Goal: Information Seeking & Learning: Find specific fact

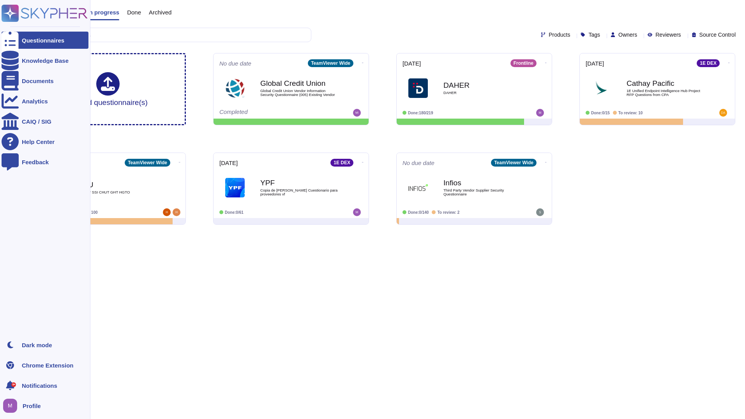
drag, startPoint x: 75, startPoint y: 138, endPoint x: 13, endPoint y: 151, distance: 63.4
click at [75, 138] on div "Upload questionnaire(s) No due date TeamViewer Wide Global Credit Union Global …" at bounding box center [383, 139] width 718 height 184
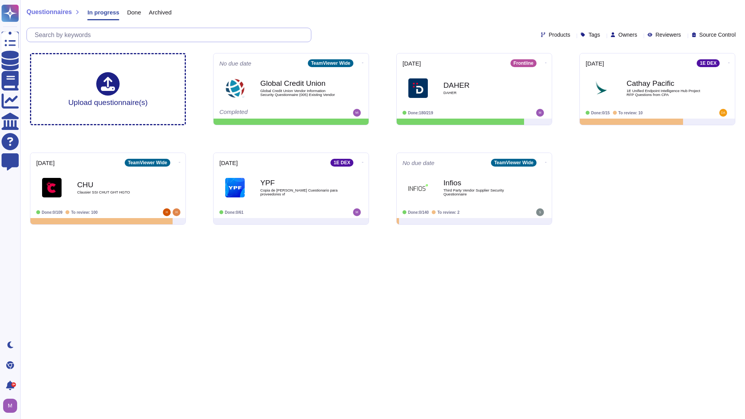
click at [198, 34] on input "text" at bounding box center [171, 35] width 280 height 14
paste input "Gibt es definierte Härtungsmaßnahmen vom Hersteller oder state-of-the-art (z.b.…"
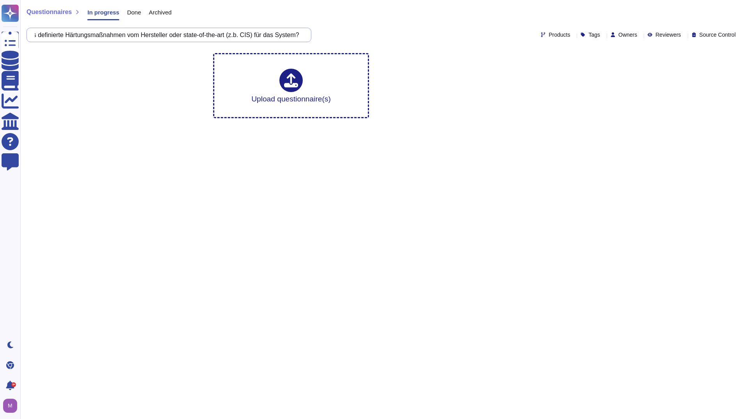
type input "Gibt es definierte Härtungsmaßnahmen vom Hersteller oder state-of-the-art (z.b.…"
click at [300, 33] on input "Gibt es definierte Härtungsmaßnahmen vom Hersteller oder state-of-the-art (z.b.…" at bounding box center [167, 35] width 272 height 14
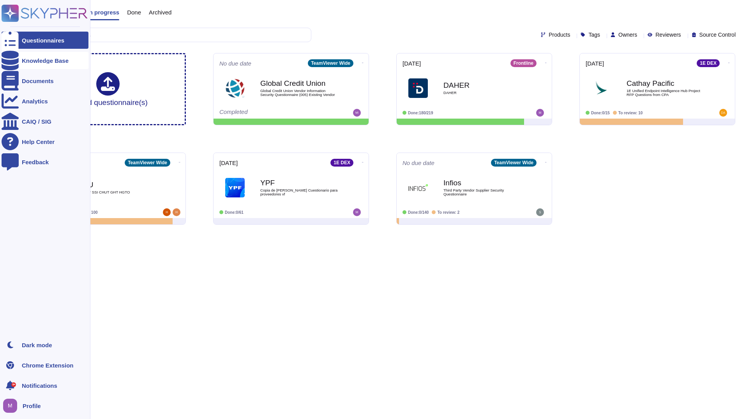
click at [38, 57] on div "Knowledge Base" at bounding box center [45, 60] width 87 height 17
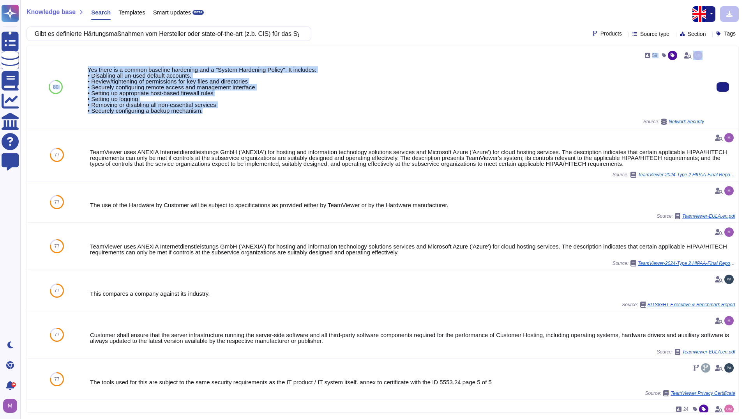
drag, startPoint x: 198, startPoint y: 114, endPoint x: 81, endPoint y: 68, distance: 125.3
click at [81, 68] on div "80 59 Yes there is a common baseline hardening and a "System Hardening Policy".…" at bounding box center [383, 87] width 712 height 82
copy div "80 59 Yes there is a common baseline hardening and a "System Hardening Policy".…"
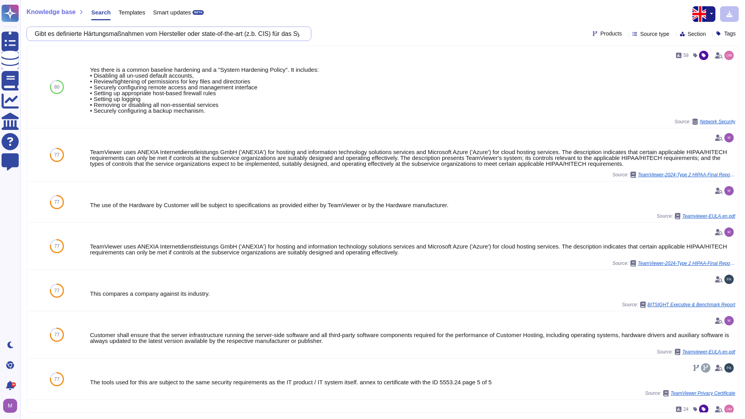
click at [173, 33] on input "Gibt es definierte Härtungsmaßnahmen vom Hersteller oder state-of-the-art (z.b.…" at bounding box center [167, 34] width 272 height 14
paste input "Nicht gewünschte Kommunikation des Systems an den Hersteller (z.B.: Versand von…"
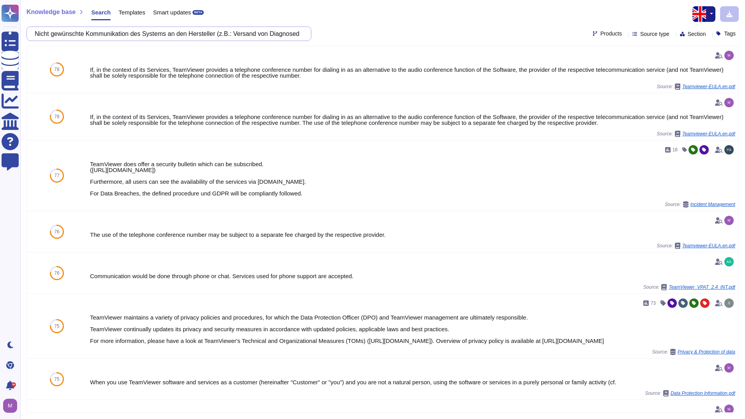
click at [295, 33] on input "Nicht gewünschte Kommunikation des Systems an den Hersteller (z.B.: Versand von…" at bounding box center [167, 34] width 272 height 14
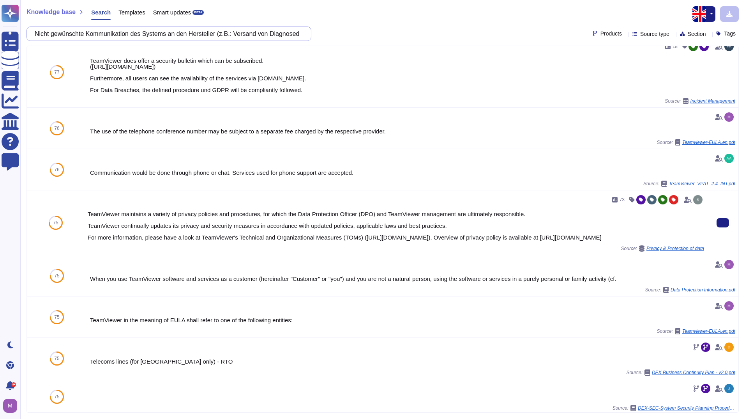
scroll to position [117, 0]
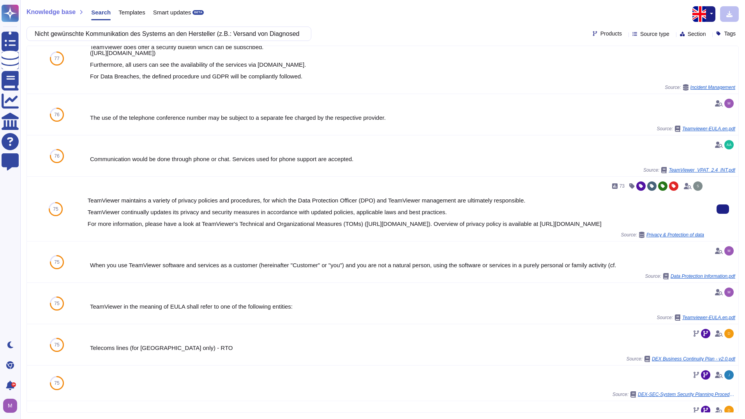
drag, startPoint x: 173, startPoint y: 212, endPoint x: 463, endPoint y: 231, distance: 290.2
click at [463, 226] on div "TeamViewer maintains a variety of privacy policies and procedures, for which th…" at bounding box center [396, 211] width 617 height 29
click at [385, 234] on div "73 TeamViewer maintains a variety of privacy policies and procedures, for which…" at bounding box center [396, 209] width 617 height 58
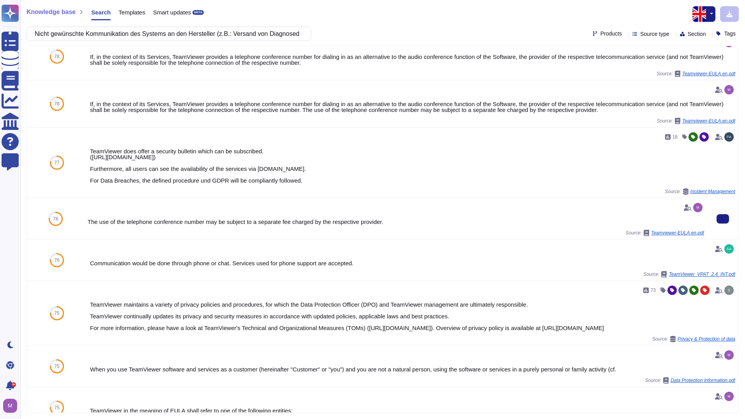
scroll to position [0, 0]
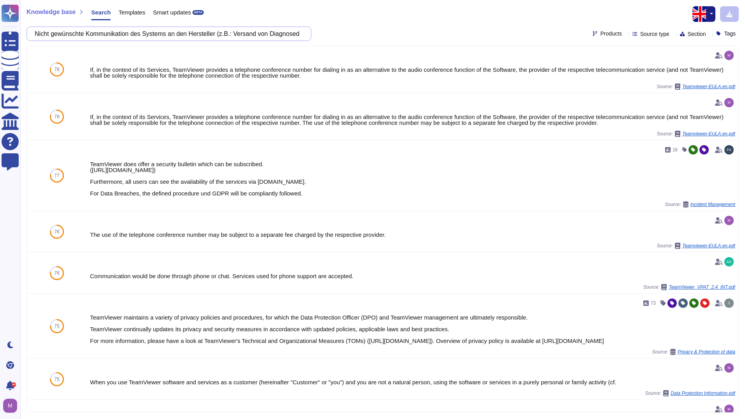
click at [170, 34] on input "Nicht gewünschte Kommunikation des Systems an den Hersteller (z.B.: Versand von…" at bounding box center [167, 34] width 272 height 14
paste input "Diagnosedaten"
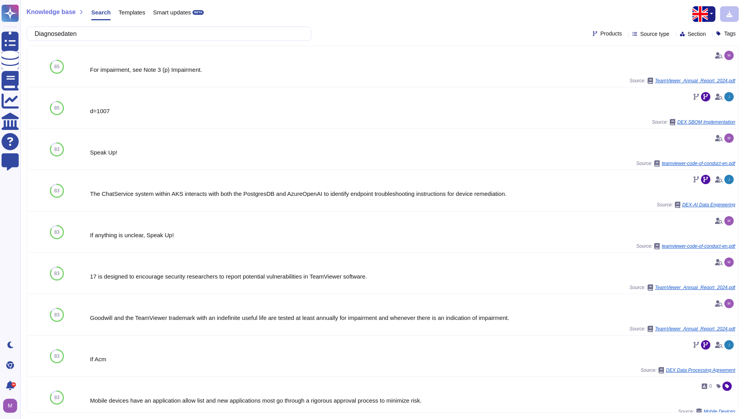
click at [706, 8] on img "button" at bounding box center [701, 14] width 16 height 16
click at [668, 52] on link "German" at bounding box center [685, 49] width 62 height 9
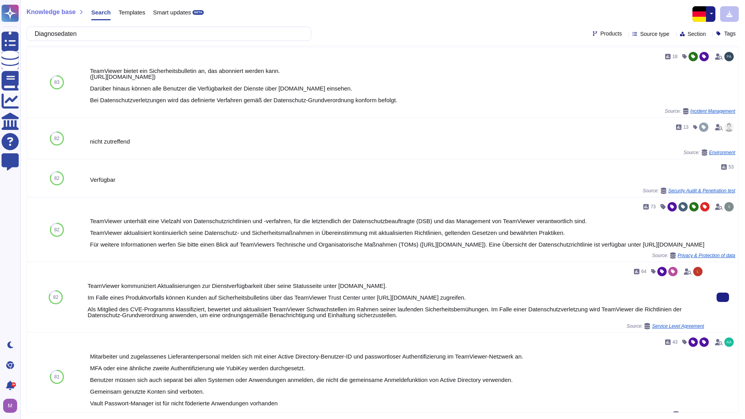
scroll to position [117, 0]
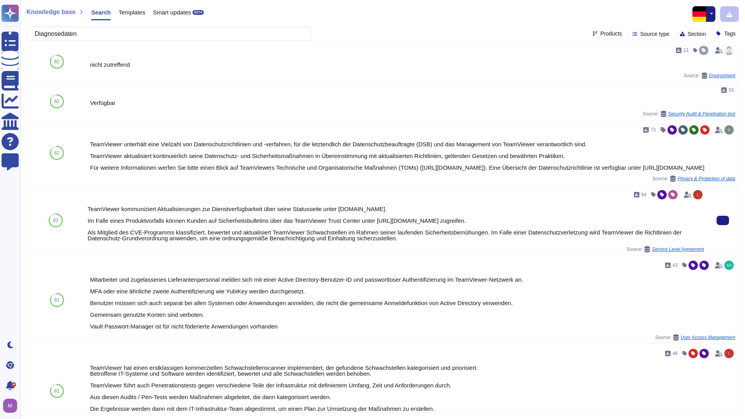
drag, startPoint x: 88, startPoint y: 216, endPoint x: 398, endPoint y: 244, distance: 311.1
click at [398, 241] on div "TeamViewer kommuniziert Aktualisierungen zur Dienstverfügbarkeit über seine Sta…" at bounding box center [396, 223] width 617 height 35
drag, startPoint x: 398, startPoint y: 244, endPoint x: 380, endPoint y: 243, distance: 18.3
click at [380, 241] on div "TeamViewer kommuniziert Aktualisierungen zur Dienstverfügbarkeit über seine Sta…" at bounding box center [396, 223] width 617 height 35
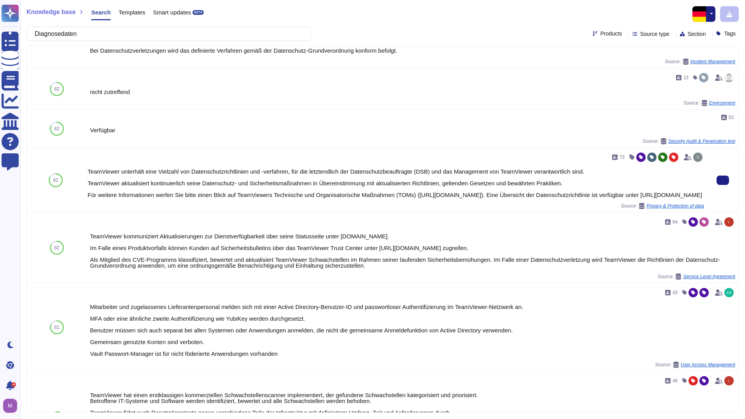
scroll to position [0, 0]
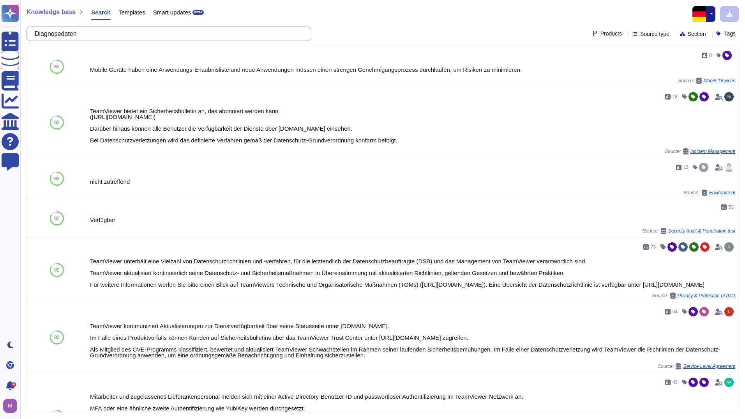
click at [81, 34] on input "Diagnosedaten" at bounding box center [167, 34] width 272 height 14
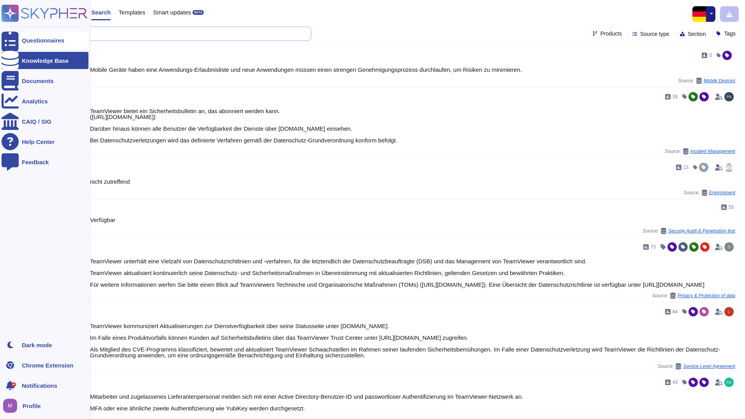
drag, startPoint x: 93, startPoint y: 34, endPoint x: 9, endPoint y: 37, distance: 83.8
click at [9, 37] on div "Questionnaires Knowledge Base Documents Analytics CAIQ / SIG Help Center Feedba…" at bounding box center [372, 209] width 745 height 419
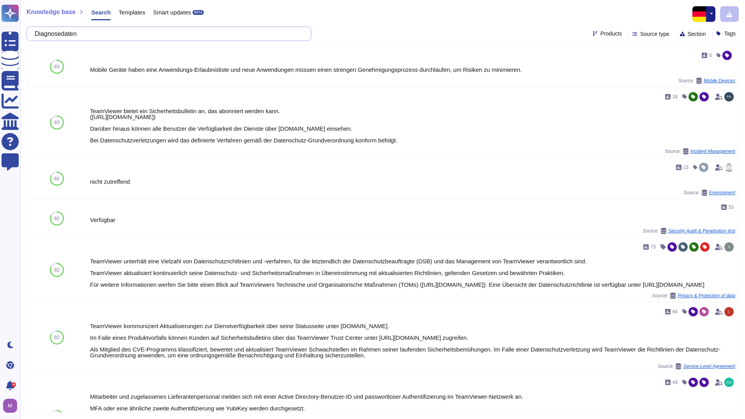
paste input "Telemetrie"
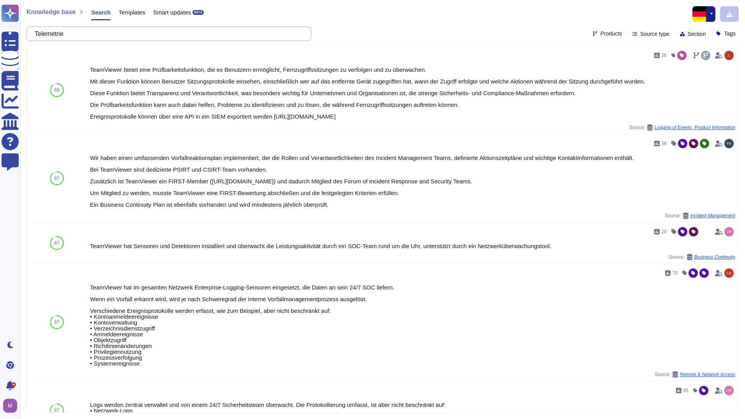
drag, startPoint x: 135, startPoint y: 34, endPoint x: -27, endPoint y: 35, distance: 161.7
click at [0, 35] on html "Questionnaires Knowledge Base Documents Analytics CAIQ / SIG Help Center Feedba…" at bounding box center [372, 209] width 745 height 419
paste input "Sind die Systeme redundant ausgelegt?"
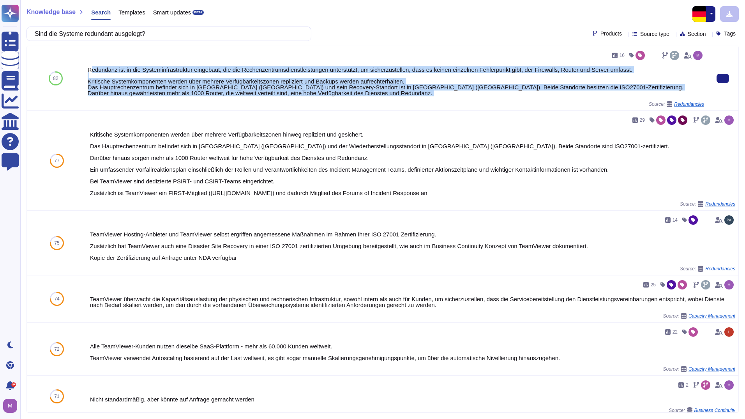
drag, startPoint x: 89, startPoint y: 69, endPoint x: 514, endPoint y: 99, distance: 426.6
click at [514, 99] on div "16 Redundanz ist in die Systeminfrastruktur eingebaut, die die Rechenzentrumsdi…" at bounding box center [396, 78] width 617 height 58
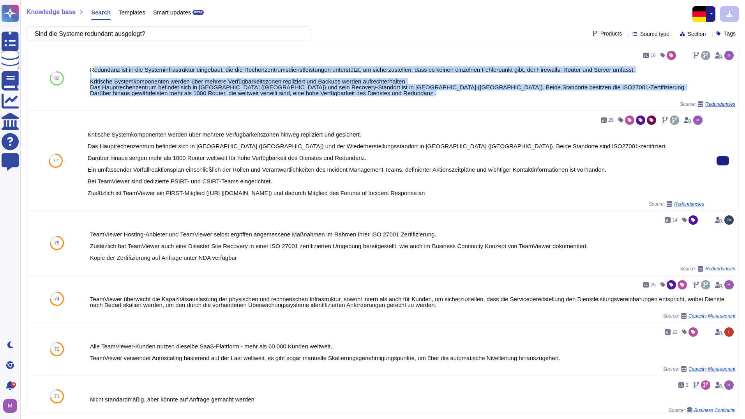
copy div "edundanz ist in die Systeminfrastruktur eingebaut, die die Rechenzentrumsdienst…"
click at [113, 36] on input "Sind die Systeme redundant ausgelegt?" at bounding box center [167, 34] width 272 height 14
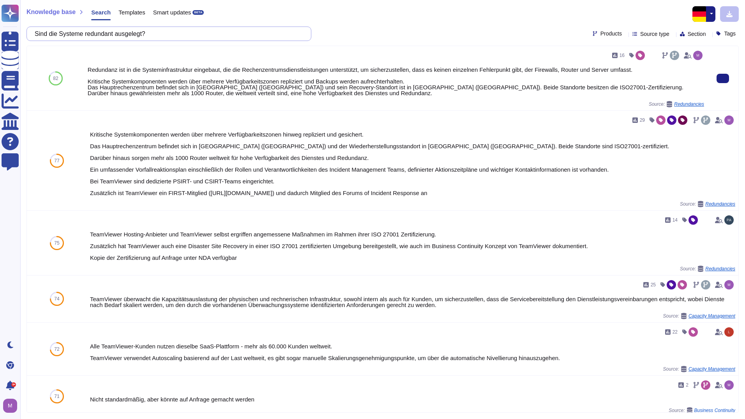
paste input "Wurden alle unsicheren Verschlüsselungsprotokolle deaktiviert (SSL 1.0 bis TLS …"
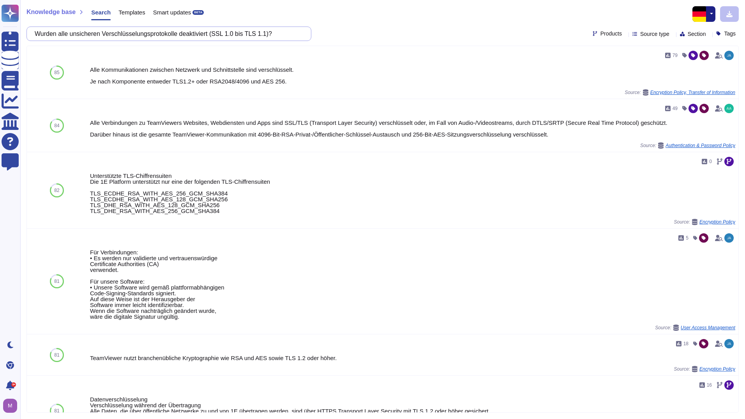
drag, startPoint x: 278, startPoint y: 33, endPoint x: -52, endPoint y: 23, distance: 330.2
click at [0, 23] on html "Questionnaires Knowledge Base Documents Analytics CAIQ / SIG Help Center Feedba…" at bounding box center [372, 209] width 745 height 419
click at [723, 72] on icon at bounding box center [723, 72] width 0 height 0
drag, startPoint x: 293, startPoint y: 39, endPoint x: -178, endPoint y: 39, distance: 471.2
click at [0, 39] on html "Questionnaires Knowledge Base Documents Analytics CAIQ / SIG Help Center Feedba…" at bounding box center [372, 209] width 745 height 419
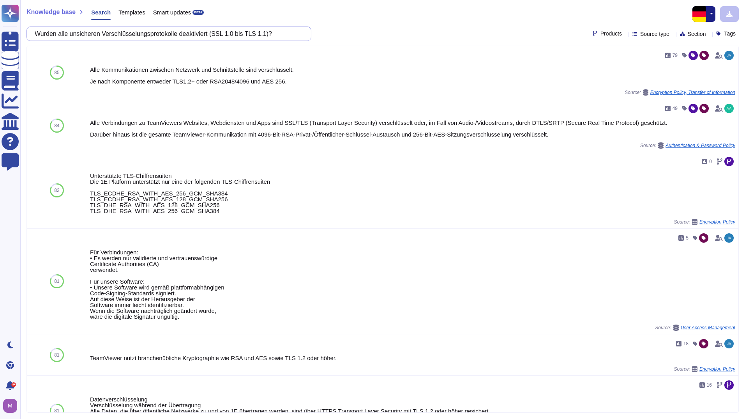
paste input "SSL 1.0 bis TLS 1.1"
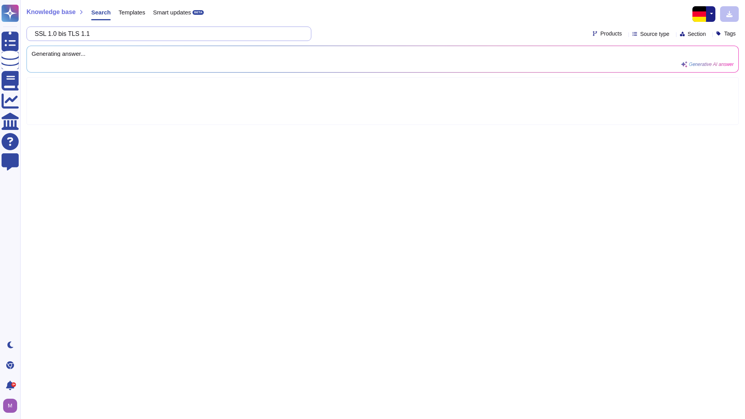
drag, startPoint x: 131, startPoint y: 34, endPoint x: -37, endPoint y: 16, distance: 169.3
click at [0, 16] on html "Questionnaires Knowledge Base Documents Analytics CAIQ / SIG Help Center Feedba…" at bounding box center [372, 209] width 745 height 419
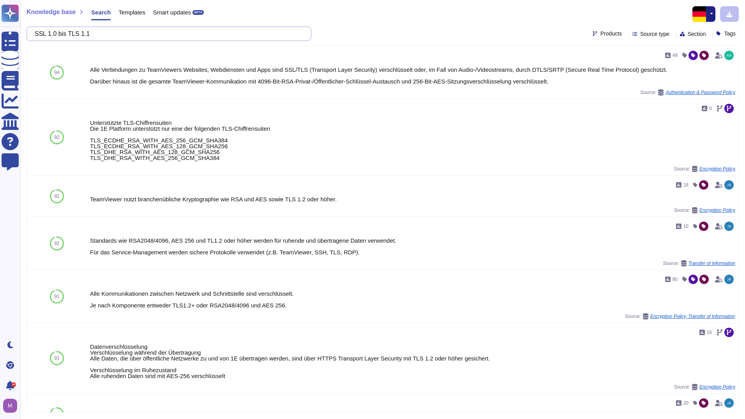
paste input "Is unwanted communication from the system to the manufacturer (e.g., sending di…"
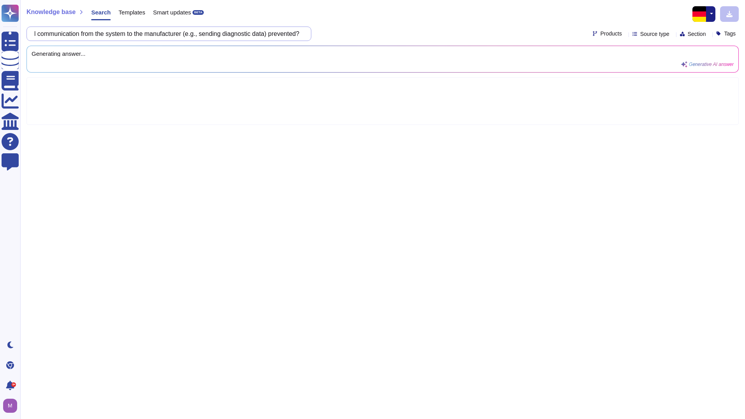
scroll to position [0, 39]
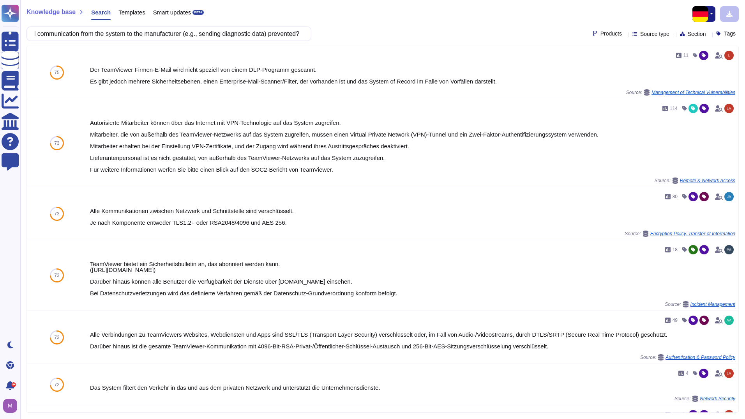
type input "Is unwanted communication from the system to the manufacturer (e.g., sending di…"
click at [707, 12] on img "button" at bounding box center [701, 14] width 16 height 16
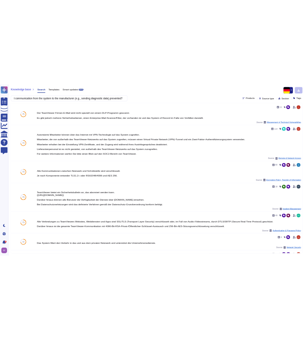
scroll to position [0, 0]
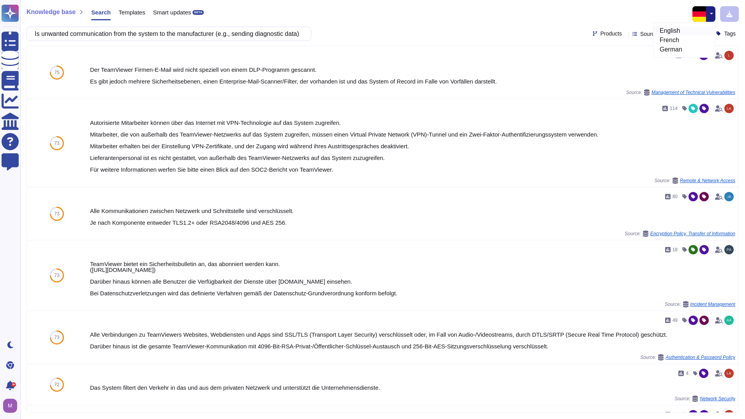
click at [672, 29] on link "English" at bounding box center [685, 30] width 62 height 9
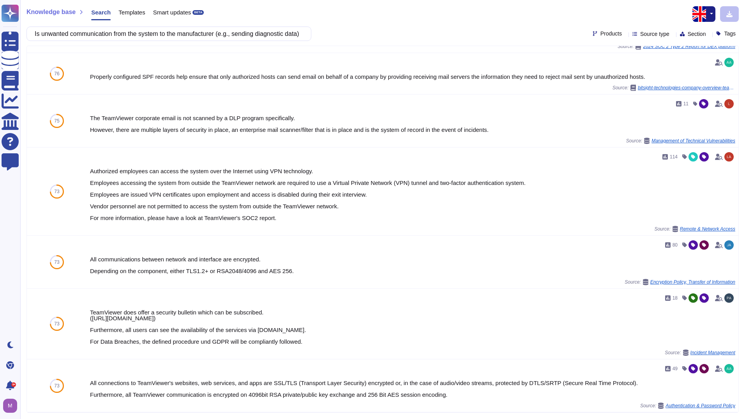
scroll to position [371, 0]
click at [710, 13] on button "button" at bounding box center [710, 14] width 9 height 16
click at [678, 53] on link "German" at bounding box center [685, 49] width 62 height 9
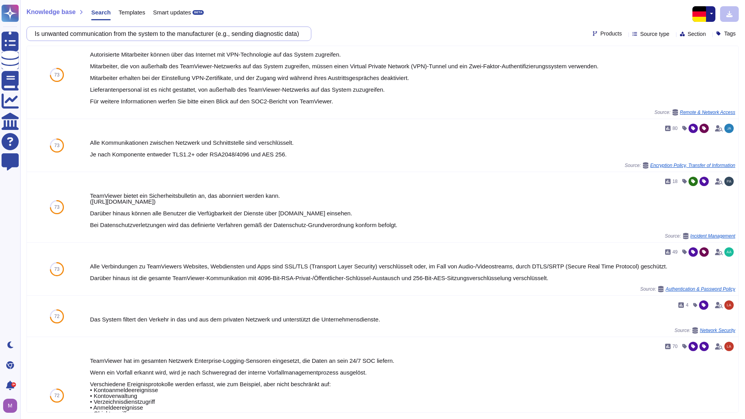
click at [287, 30] on input "Is unwanted communication from the system to the manufacturer (e.g., sending di…" at bounding box center [167, 34] width 272 height 14
paste input "Wurden unsichere Cipher Suits deaktivert"
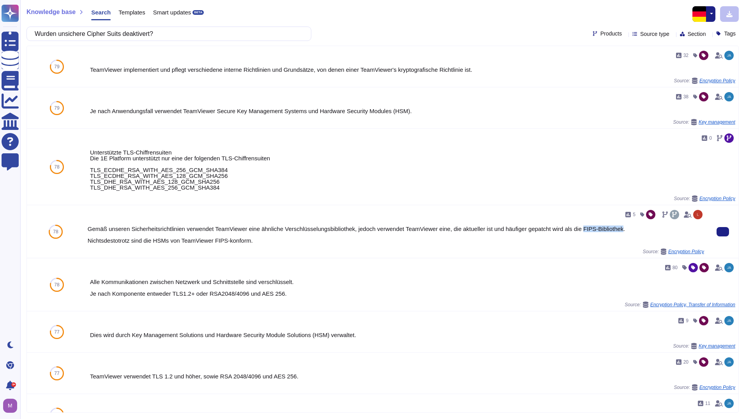
drag, startPoint x: 577, startPoint y: 229, endPoint x: 615, endPoint y: 230, distance: 38.2
click at [615, 230] on div "Gemäß unseren Sicherheitsrichtlinien verwendet TeamViewer eine ähnliche Verschl…" at bounding box center [396, 235] width 617 height 18
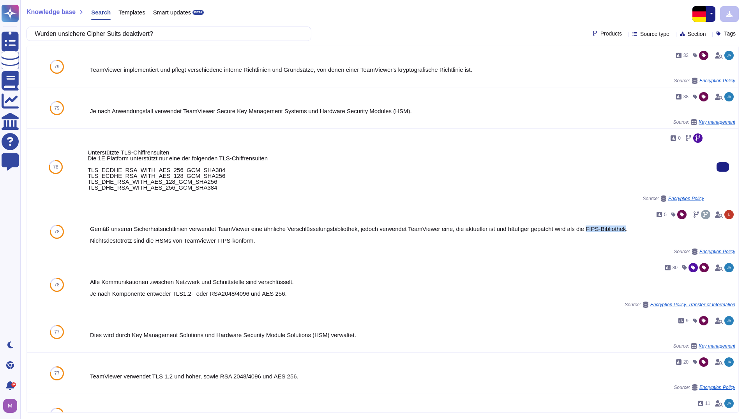
copy div "FIPS-Bibliothek"
drag, startPoint x: 127, startPoint y: 32, endPoint x: 94, endPoint y: 31, distance: 33.1
click at [94, 31] on input "Wurden unsichere Cipher Suits deaktivert?" at bounding box center [167, 34] width 272 height 14
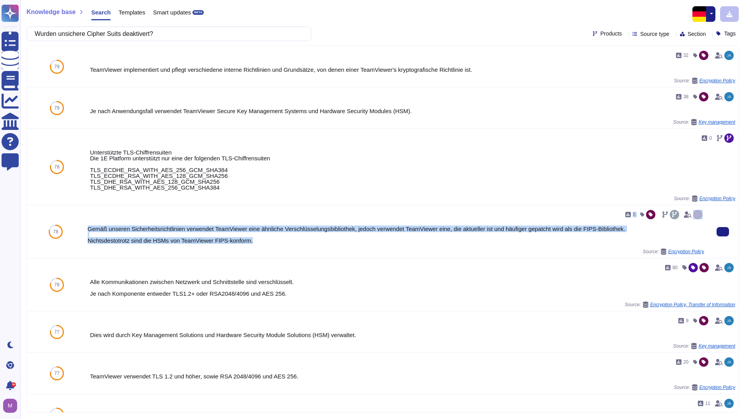
drag, startPoint x: 255, startPoint y: 245, endPoint x: 97, endPoint y: 222, distance: 159.9
click at [97, 222] on div "5 Gemäß unseren Sicherheitsrichtlinien verwendet TeamViewer eine ähnliche Versc…" at bounding box center [396, 231] width 617 height 46
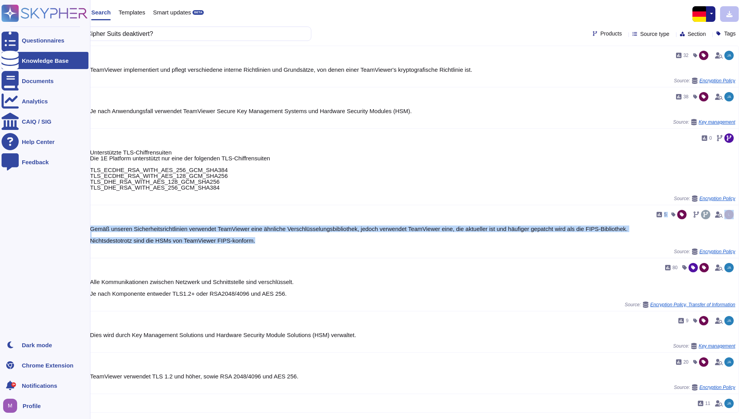
copy div "5 Gemäß unseren Sicherheitsrichtlinien verwendet TeamViewer eine ähnliche Versc…"
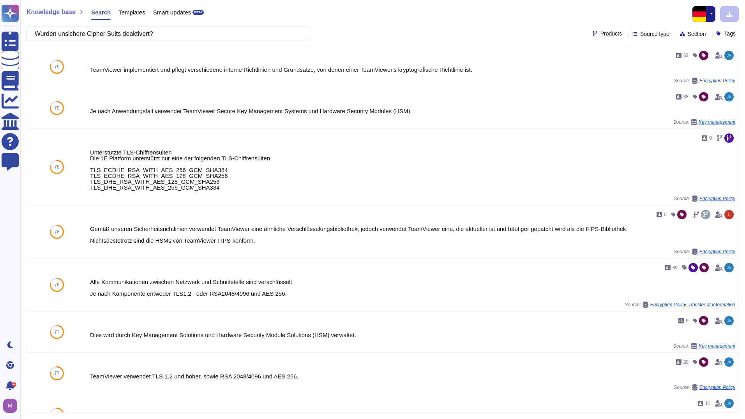
click at [237, 42] on div "Knowledge base Search Templates Smart updates BETA Wurden unsichere Cipher Suit…" at bounding box center [382, 209] width 725 height 419
drag, startPoint x: 219, startPoint y: 33, endPoint x: 155, endPoint y: 47, distance: 65.8
click at [0, 35] on html "Questionnaires Knowledge Base Documents Analytics CAIQ / SIG Help Center Feedba…" at bounding box center [372, 209] width 745 height 419
paste input "Gibt es definierte Härtungsmaßnahmen vom Hersteller oder state-of-the-art (z.b.…"
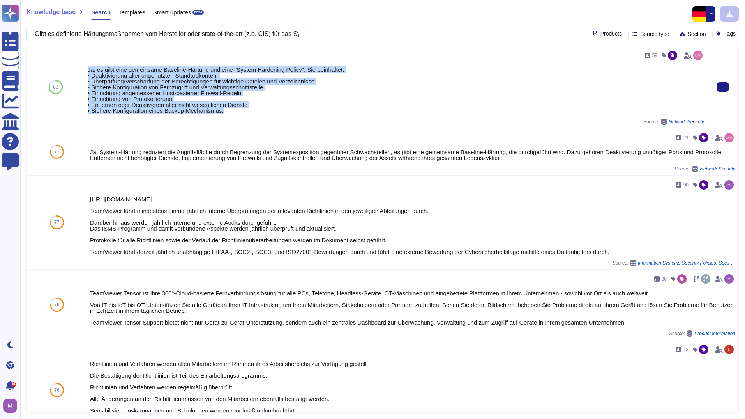
drag, startPoint x: 223, startPoint y: 111, endPoint x: 87, endPoint y: 70, distance: 141.3
click at [88, 70] on div "Ja, es gibt eine gemeinsame Baseline-Härtung und eine "System Hardening Policy"…" at bounding box center [396, 90] width 617 height 47
copy div "Ja, es gibt eine gemeinsame Baseline-Härtung und eine "System Hardening Policy"…"
click at [286, 27] on input "Gibt es definierte Härtungsmaßnahmen vom Hersteller oder state-of-the-art (z.b.…" at bounding box center [167, 34] width 272 height 14
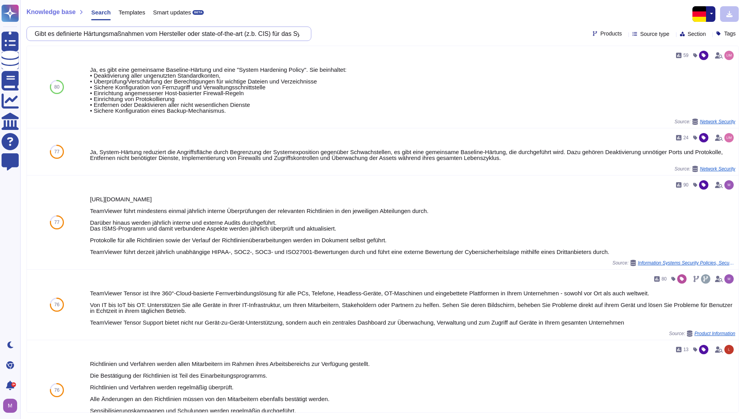
click at [287, 35] on input "Gibt es definierte Härtungsmaßnahmen vom Hersteller oder state-of-the-art (z.b.…" at bounding box center [167, 34] width 272 height 14
paste input "Können alle Standardpasswörter abgeändert werden"
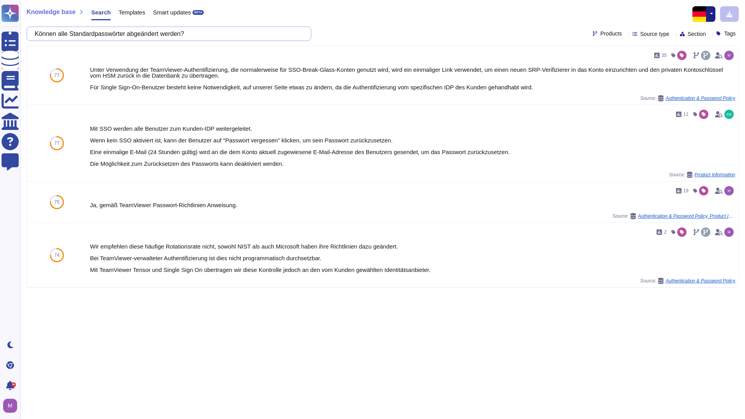
drag, startPoint x: 193, startPoint y: 33, endPoint x: 39, endPoint y: 34, distance: 153.9
click at [39, 34] on input "Können alle Standardpasswörter abgeändert werden?" at bounding box center [167, 34] width 272 height 14
click at [723, 143] on icon at bounding box center [723, 143] width 0 height 0
drag, startPoint x: 200, startPoint y: 35, endPoint x: -101, endPoint y: 35, distance: 300.1
click at [0, 35] on html "Questionnaires Knowledge Base Documents Analytics CAIQ / SIG Help Center Feedba…" at bounding box center [372, 209] width 745 height 419
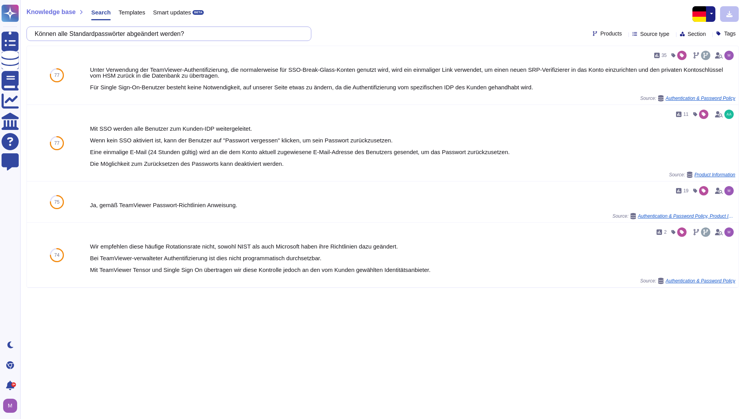
paste input "Ist die volle Umsetzung der Passwortanforderungen möglich"
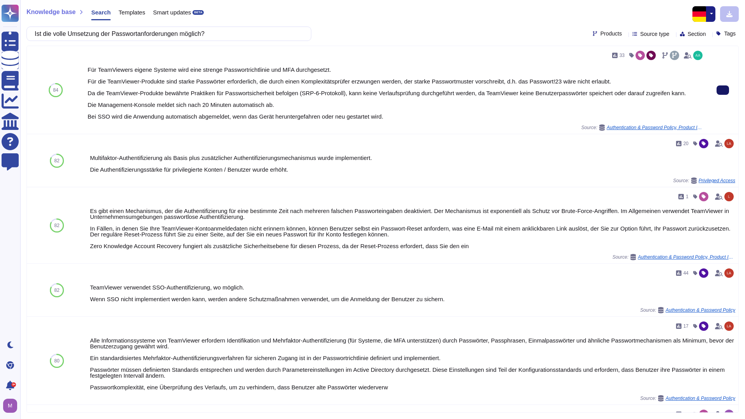
click at [717, 93] on button at bounding box center [723, 89] width 12 height 9
drag, startPoint x: 220, startPoint y: 34, endPoint x: -148, endPoint y: 34, distance: 368.3
click at [0, 34] on html "Questionnaires Knowledge Base Documents Analytics CAIQ / SIG Help Center Feedba…" at bounding box center [372, 209] width 745 height 419
paste input "Werden alle in der Backuprichtlinie definierten Daten gesichert?"
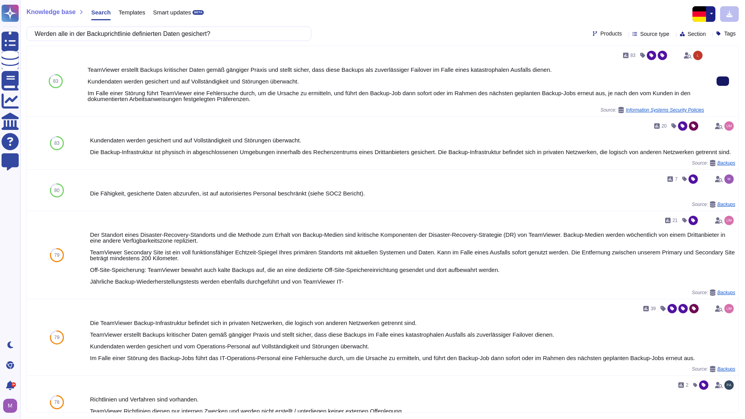
click at [723, 81] on icon at bounding box center [723, 81] width 0 height 0
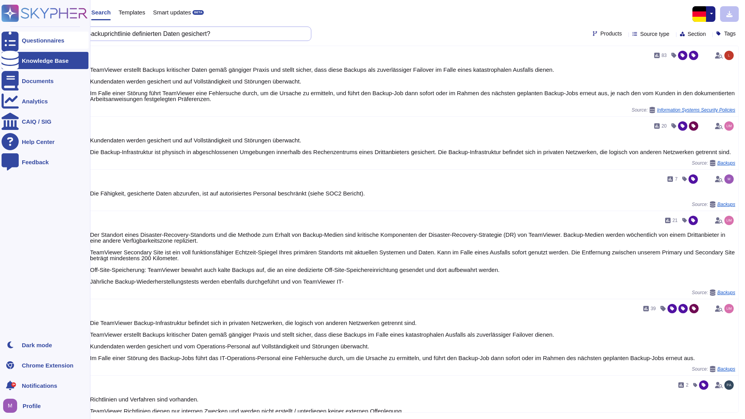
drag, startPoint x: 226, startPoint y: 33, endPoint x: 12, endPoint y: 41, distance: 214.1
click at [13, 41] on div "Questionnaires Knowledge Base Documents Analytics CAIQ / SIG Help Center Feedba…" at bounding box center [372, 209] width 745 height 419
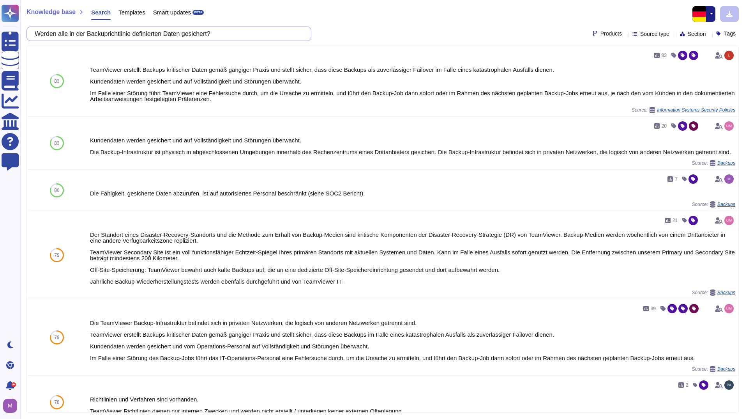
paste input "urde Privacy by Default bzw. die Betroffenenrechte ausreichend berücksichtigt?"
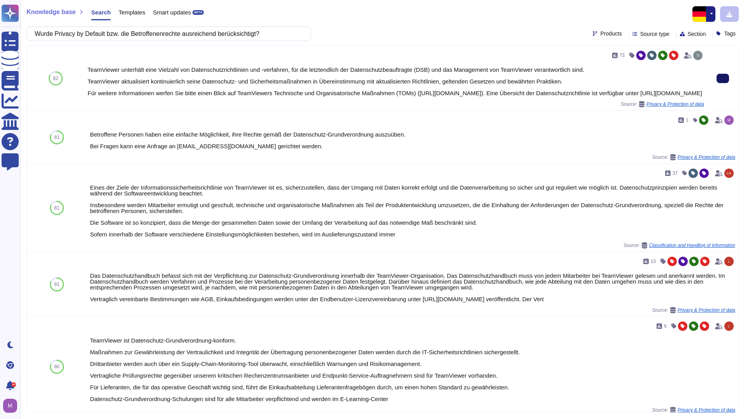
click at [723, 78] on icon at bounding box center [723, 78] width 0 height 0
drag, startPoint x: 277, startPoint y: 35, endPoint x: 38, endPoint y: 25, distance: 239.5
click at [38, 25] on div "Knowledge base Search Templates Smart updates BETA Wurde Privacy by Default bzw…" at bounding box center [382, 209] width 725 height 419
paste input "Bei Zustimmung: Ist das Häkchen für die Zustimmung automatischgesetzt oder nich…"
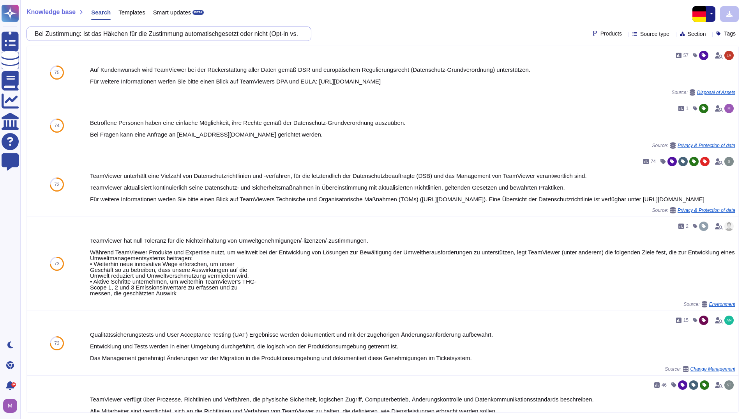
drag, startPoint x: 41, startPoint y: 31, endPoint x: 61, endPoint y: 40, distance: 22.0
click at [41, 31] on input "Bei Zustimmung: Ist das Häkchen für die Zustimmung automatischgesetzt oder nich…" at bounding box center [167, 34] width 272 height 14
paste input "Wurde Privacy by Default bzw. die Betroffenenrechte ausreichend berücksichtigt?"
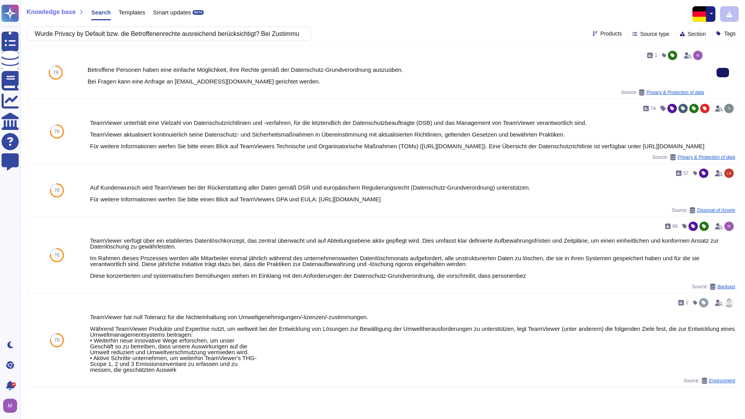
click at [283, 37] on input "Wurde Privacy by Default bzw. die Betroffenenrechte ausreichend berücksichtigt?…" at bounding box center [167, 34] width 272 height 14
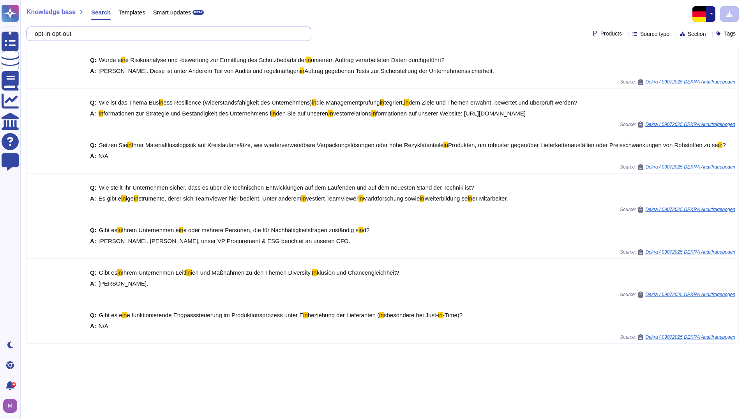
drag, startPoint x: 103, startPoint y: 34, endPoint x: 60, endPoint y: 32, distance: 42.9
click at [60, 32] on input "opt-in opt-out" at bounding box center [167, 34] width 272 height 14
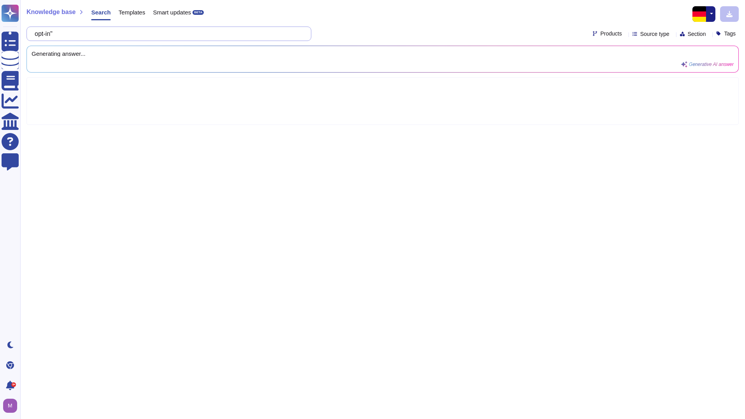
click at [43, 35] on input "opt-in"" at bounding box center [167, 34] width 272 height 14
click at [88, 33] on input ""opt-in"" at bounding box center [167, 34] width 272 height 14
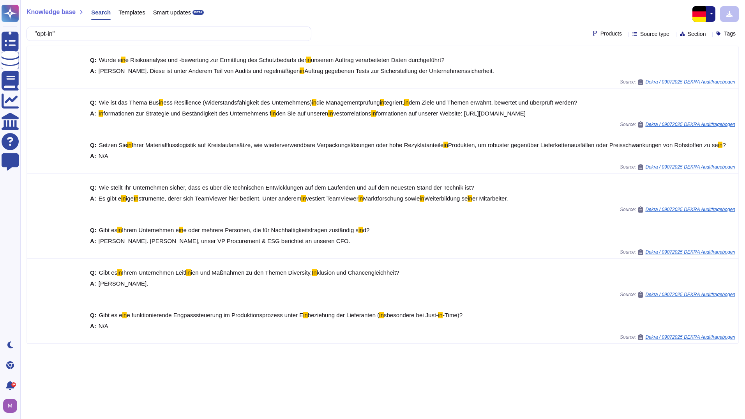
drag, startPoint x: 329, startPoint y: 12, endPoint x: 177, endPoint y: 10, distance: 152.0
click at [329, 12] on div "Knowledge base Search Templates Smart updates BETA" at bounding box center [379, 14] width 707 height 16
drag, startPoint x: 150, startPoint y: 30, endPoint x: -63, endPoint y: 14, distance: 213.0
click at [0, 14] on html "Questionnaires Knowledge Base Documents Analytics CAIQ / SIG Help Center Feedba…" at bounding box center [372, 209] width 745 height 419
paste input "Sind personenbezogene Daten standardmäßig nur durch den Betroffenen und den Per…"
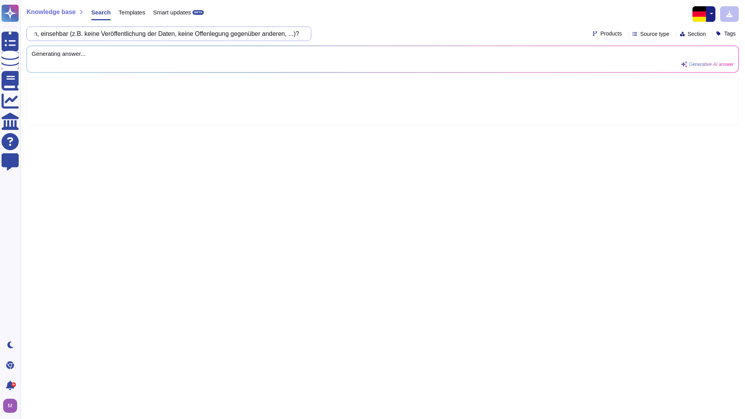
scroll to position [0, 371]
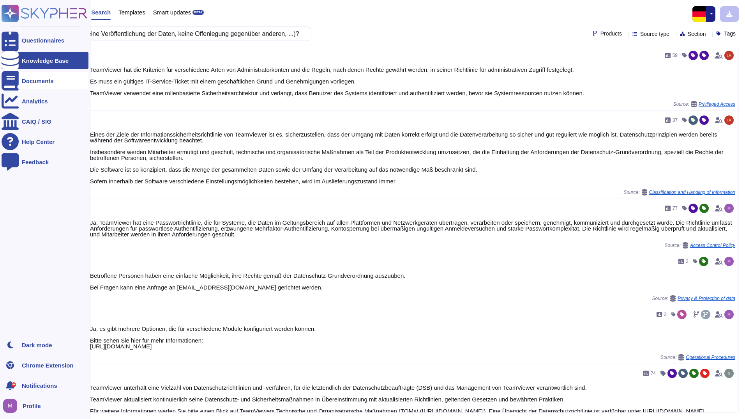
type input "Sind personenbezogene Daten standardmäßig nur durch den Betroffenen und den Per…"
